Goal: Transaction & Acquisition: Purchase product/service

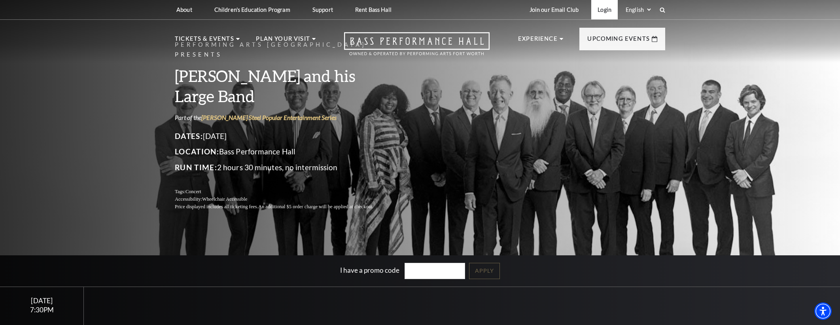
click at [611, 9] on link "Login" at bounding box center [604, 9] width 27 height 19
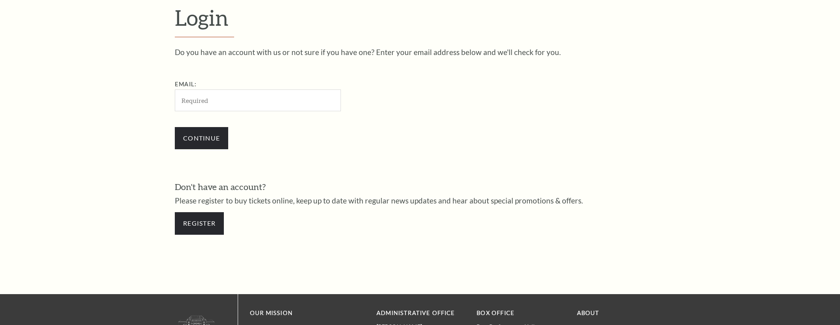
scroll to position [282, 0]
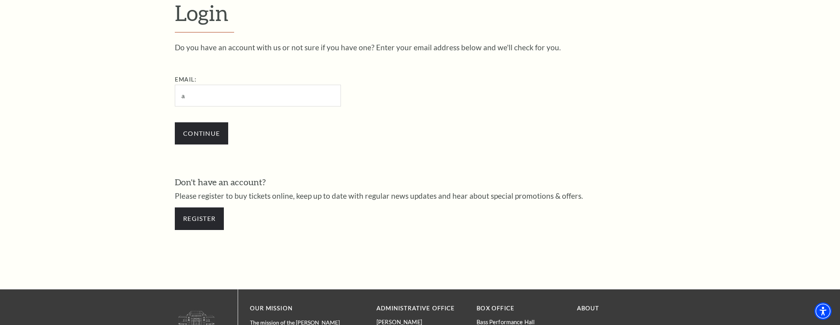
type input "acwelker@verizon.net"
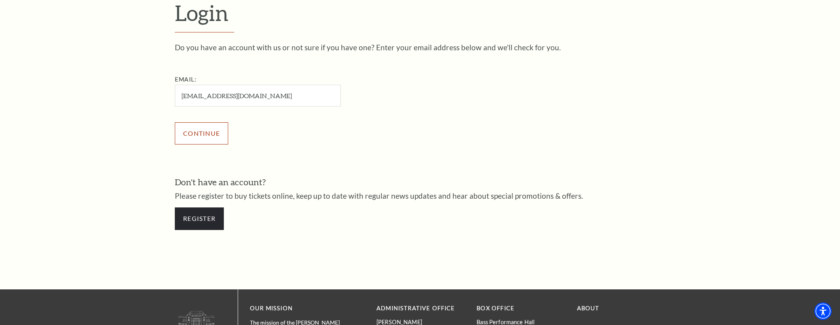
click at [207, 141] on input "Continue" at bounding box center [201, 133] width 53 height 22
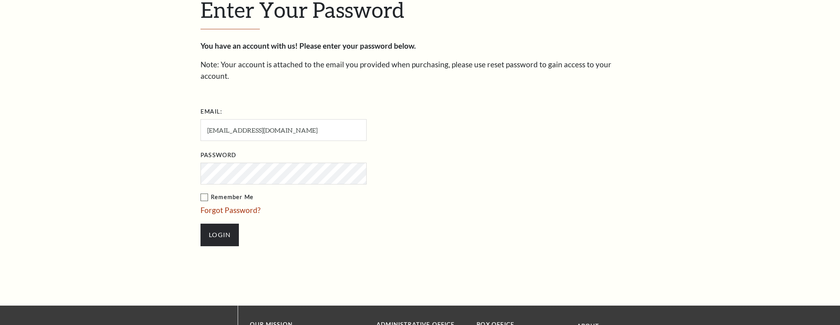
scroll to position [290, 0]
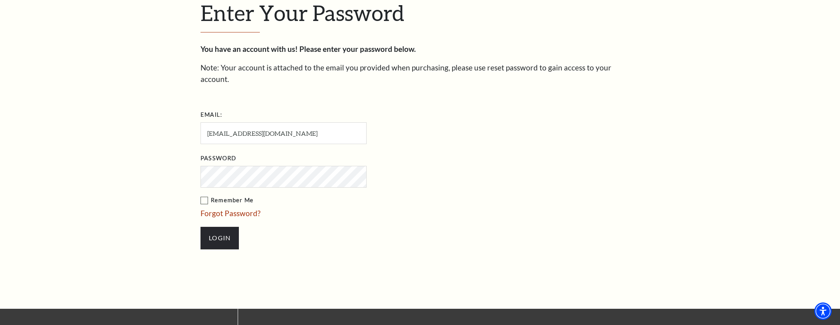
click at [201, 227] on input "Login" at bounding box center [220, 238] width 38 height 22
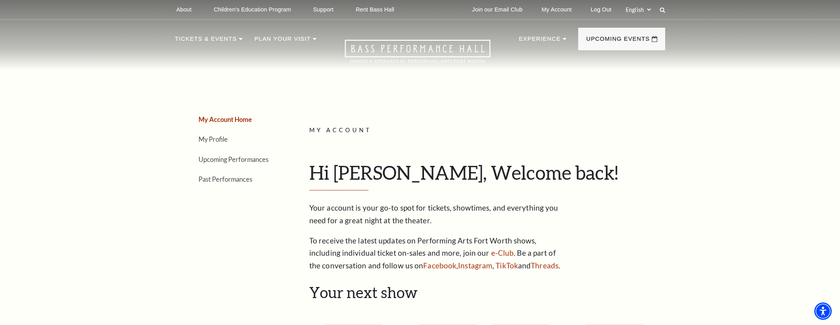
click at [347, 227] on div "Your account is your go-to spot for tickets, showtimes, and everything you need…" at bounding box center [437, 236] width 257 height 71
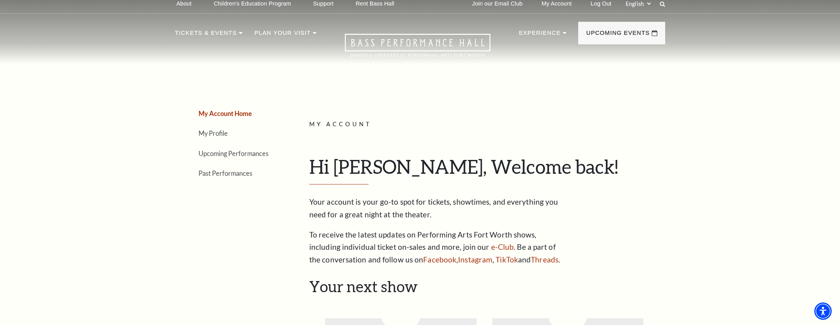
drag, startPoint x: 311, startPoint y: 202, endPoint x: 594, endPoint y: 256, distance: 288.4
click at [594, 256] on div "My Account Hi [PERSON_NAME], Welcome back! My Account Home My Profile Upcoming …" at bounding box center [484, 192] width 350 height 147
copy div "Your account is your go-to spot for tickets, showtimes, and everything you need…"
click at [37, 54] on header "About Performing Arts [GEOGRAPHIC_DATA] [PERSON_NAME] [MEDICAL_DATA] Center Res…" at bounding box center [420, 29] width 840 height 70
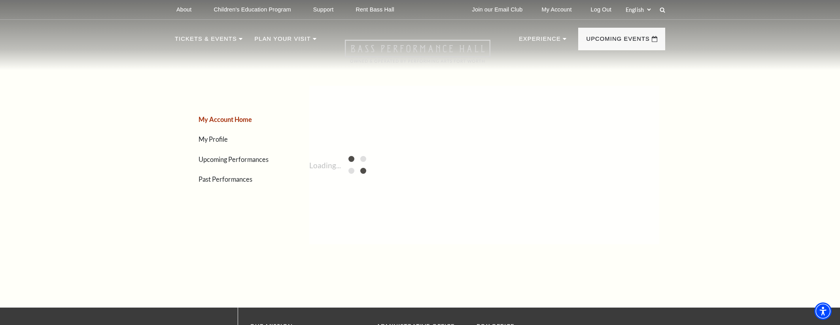
scroll to position [0, 0]
click at [591, 8] on link "Log Out" at bounding box center [601, 9] width 33 height 19
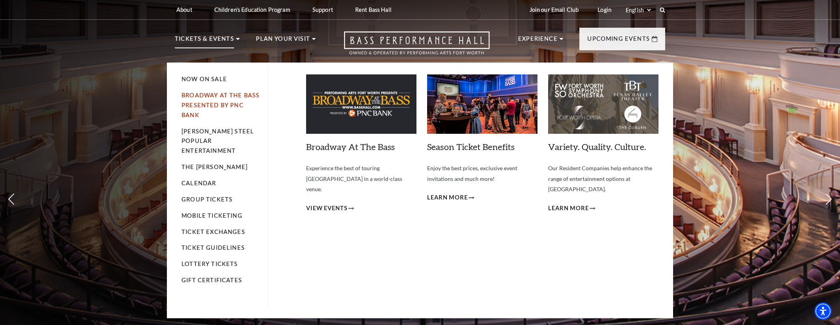
click at [205, 94] on link "Broadway At The Bass presented by PNC Bank" at bounding box center [221, 105] width 78 height 27
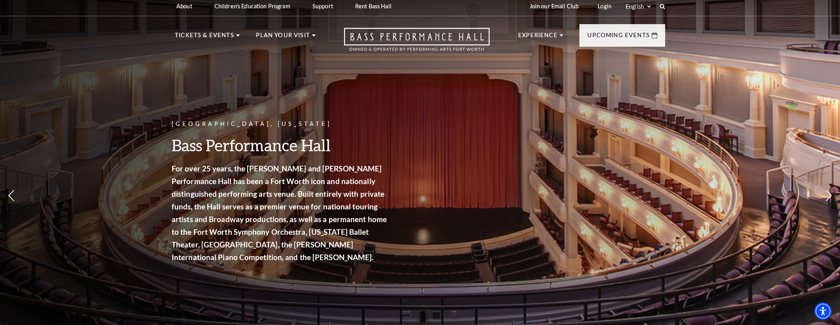
scroll to position [4, 0]
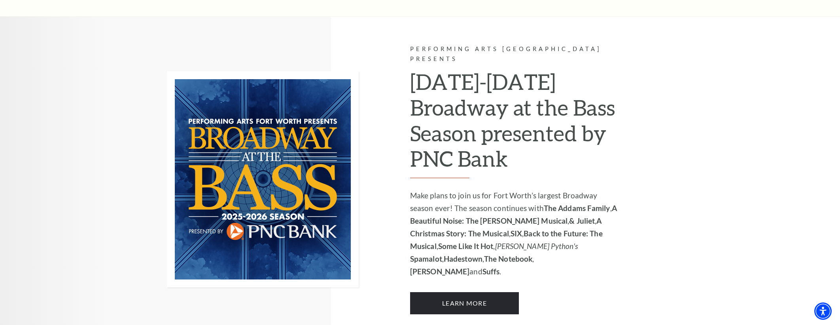
scroll to position [539, 0]
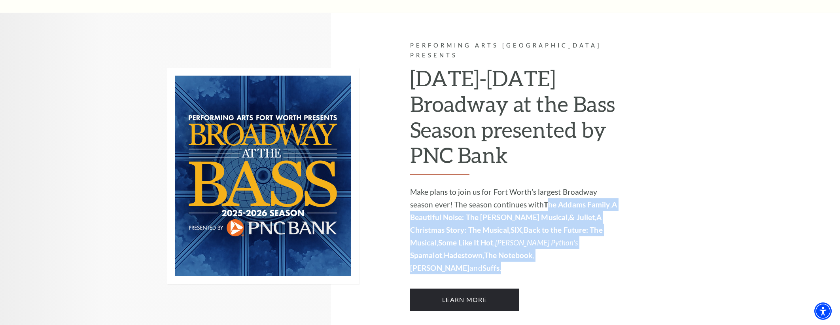
drag, startPoint x: 520, startPoint y: 183, endPoint x: 576, endPoint y: 232, distance: 74.3
click at [576, 232] on p "Make plans to join us for Fort Worth’s largest Broadway season ever! The season…" at bounding box center [516, 230] width 212 height 89
copy p "he Addams Family , A Beautiful Noise: The Neil Diamond Musical , & Juliet , A C…"
